Goal: Entertainment & Leisure: Consume media (video, audio)

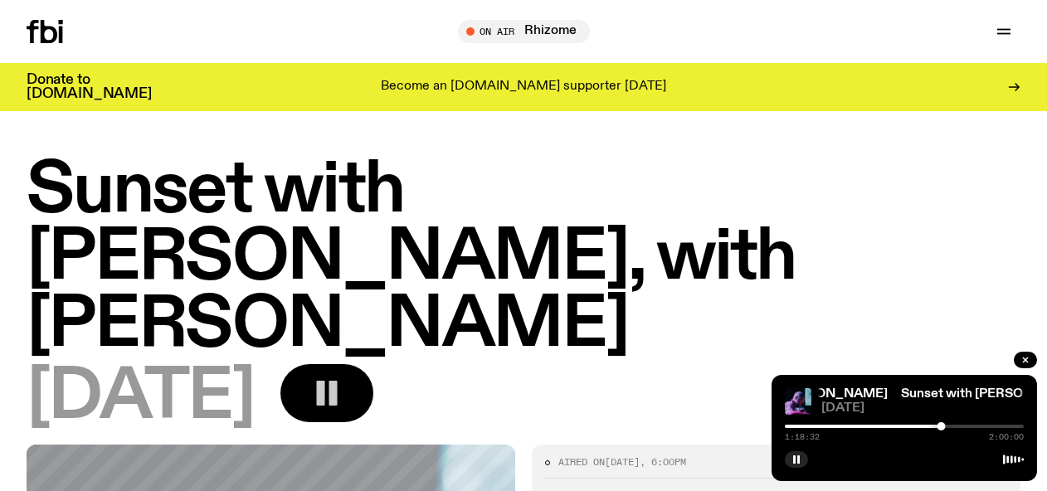
click at [343, 377] on icon "button" at bounding box center [326, 393] width 33 height 33
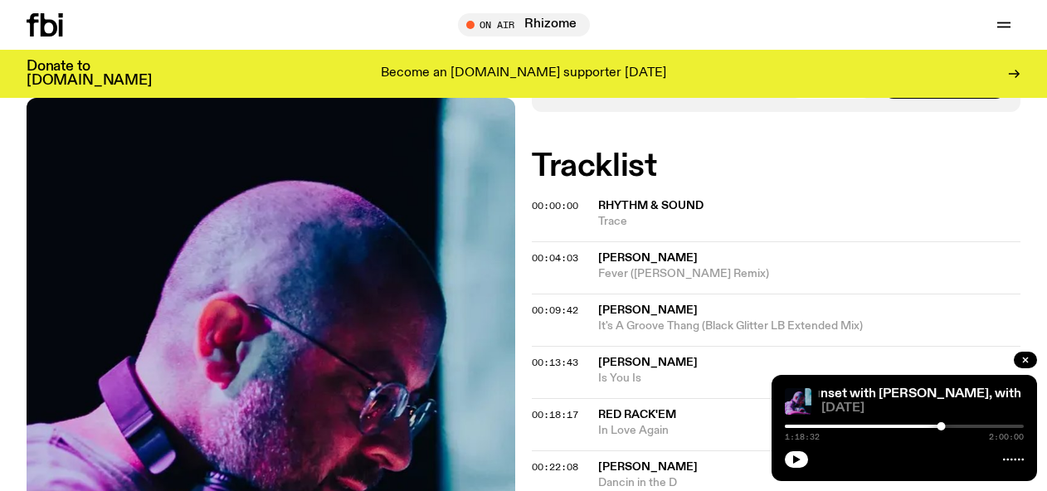
scroll to position [166, 0]
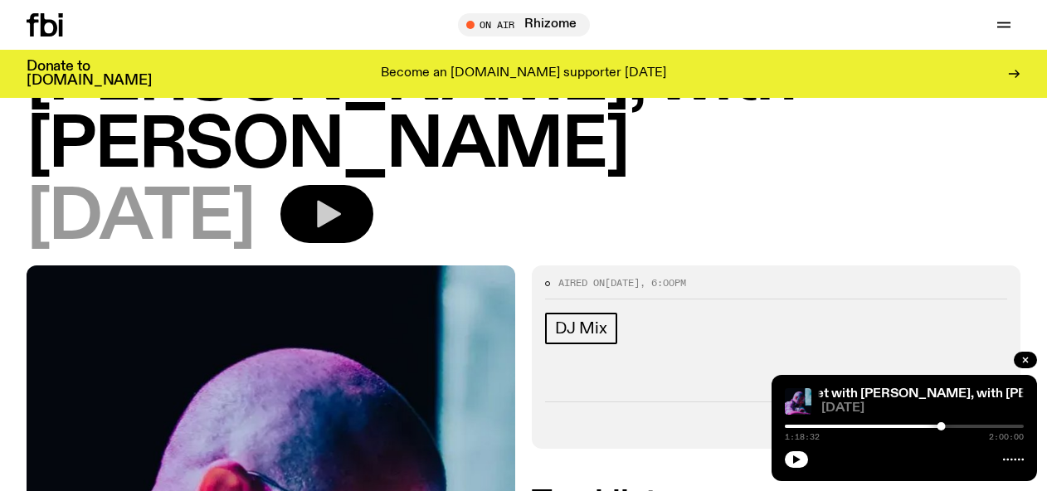
click at [955, 417] on span "More Episodes" at bounding box center [936, 423] width 90 height 12
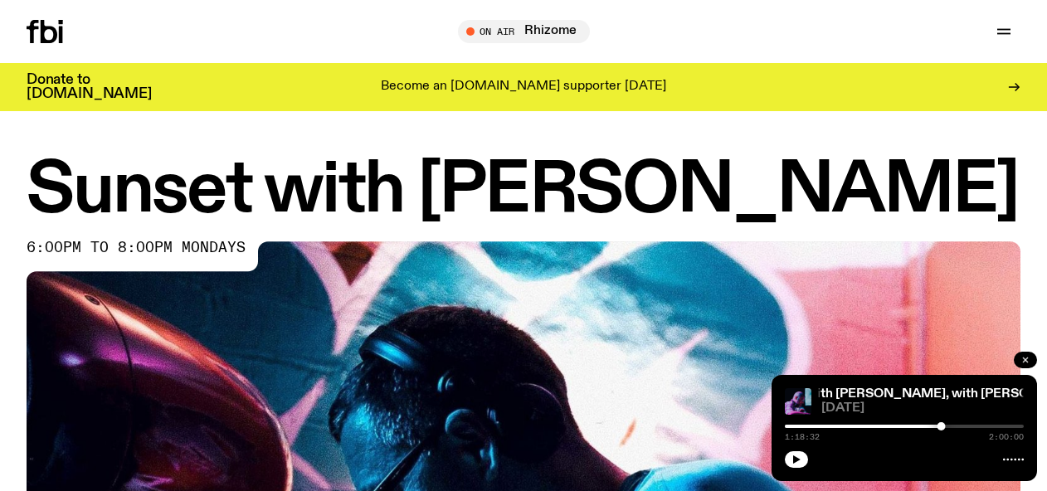
click at [1026, 357] on icon "button" at bounding box center [1025, 360] width 10 height 10
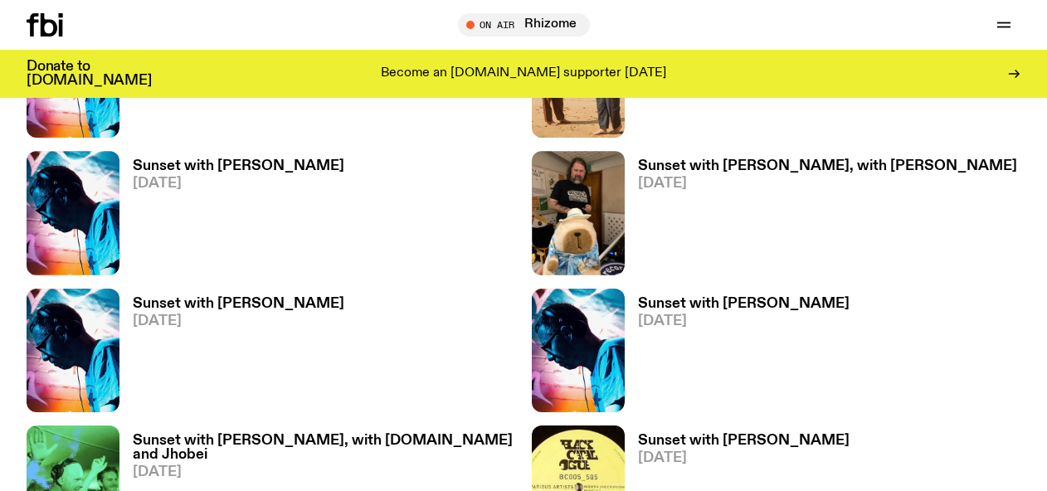
scroll to position [2093, 0]
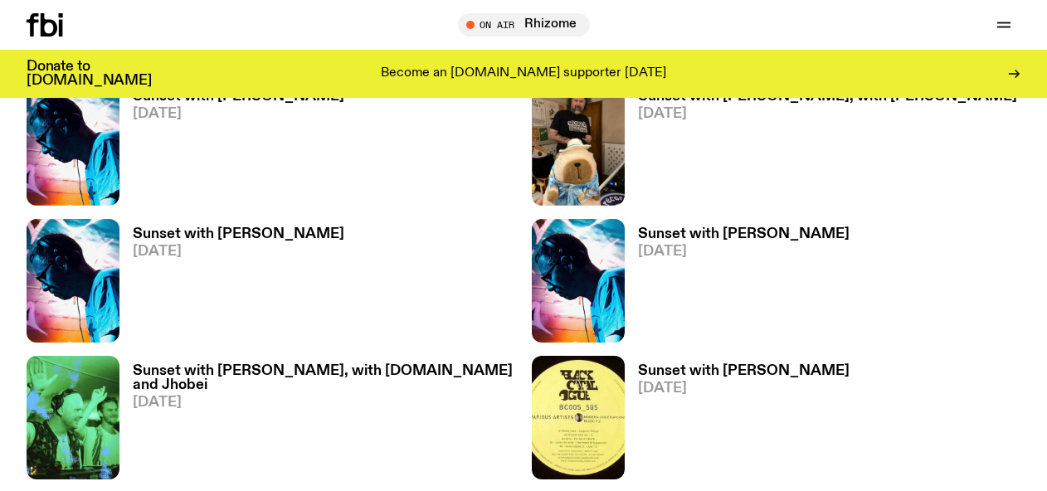
click at [751, 231] on h3 "Sunset with [PERSON_NAME]" at bounding box center [743, 234] width 211 height 14
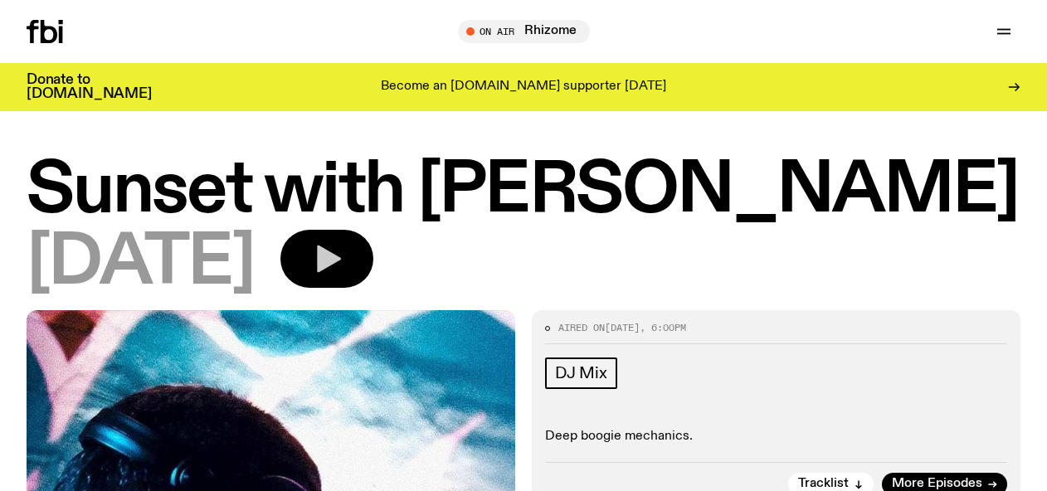
click at [343, 250] on icon "button" at bounding box center [326, 258] width 33 height 33
